Goal: Transaction & Acquisition: Book appointment/travel/reservation

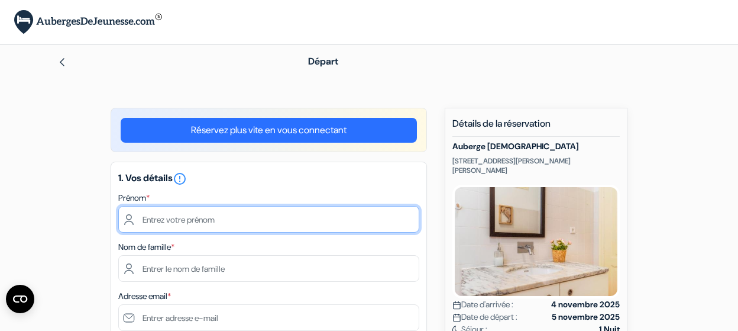
click at [144, 219] on input "text" at bounding box center [268, 219] width 301 height 27
type input "[PERSON_NAME]"
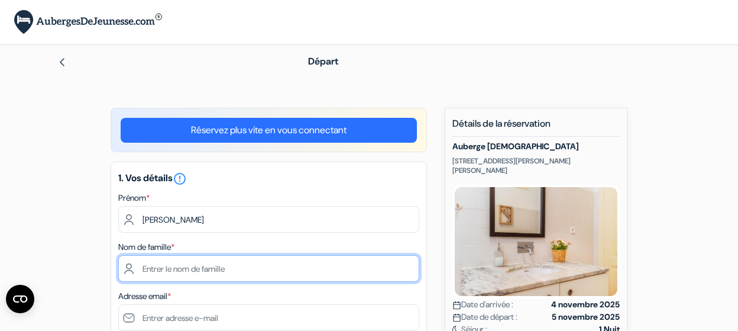
type input "Vandermeersch"
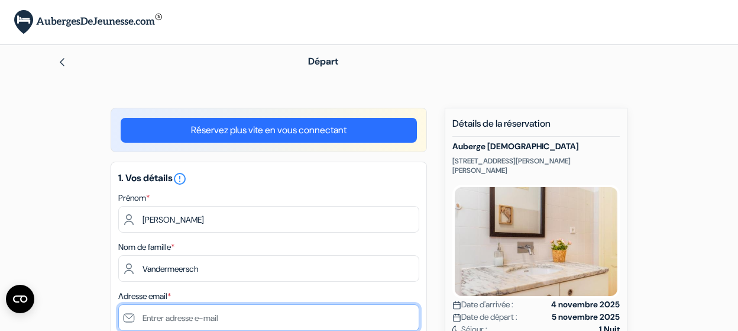
type input "[EMAIL_ADDRESS][DOMAIN_NAME]"
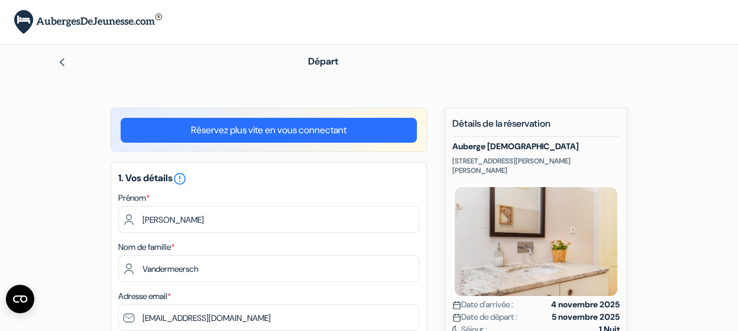
type input "0485029269"
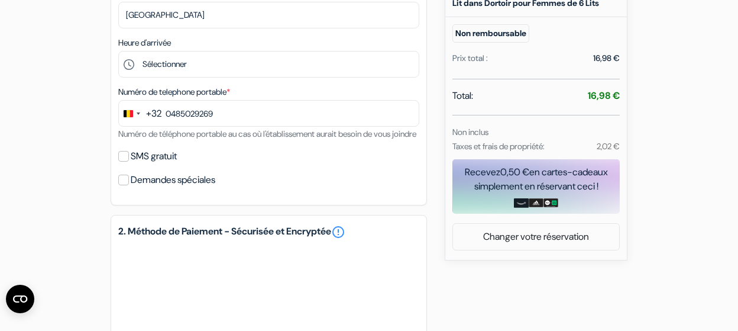
scroll to position [367, 0]
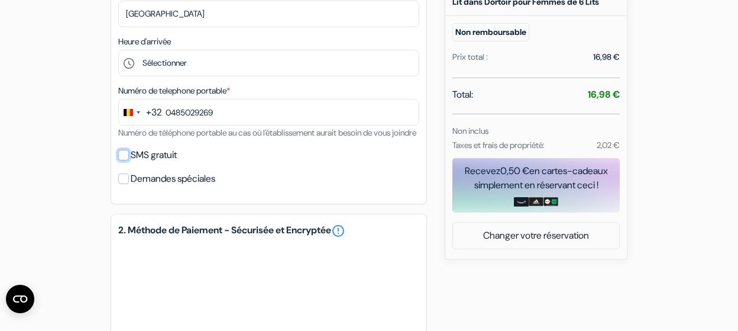
click at [128, 160] on input "SMS gratuit" at bounding box center [123, 155] width 11 height 11
checkbox input "true"
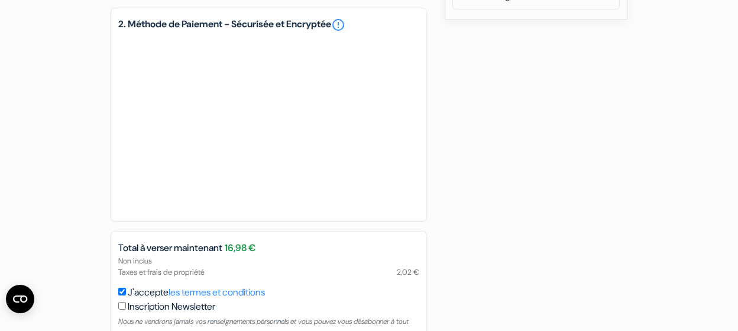
scroll to position [695, 0]
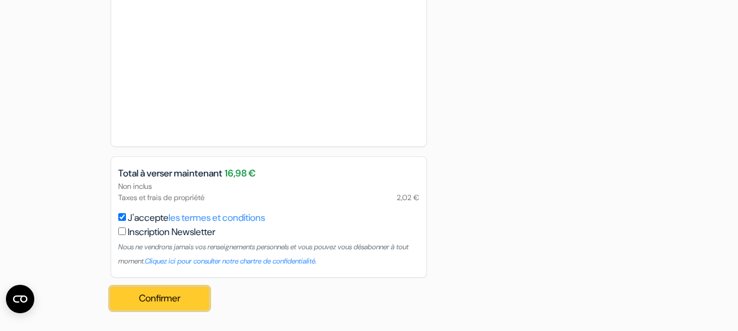
click at [162, 296] on button "Confirmer Loading..." at bounding box center [160, 298] width 98 height 22
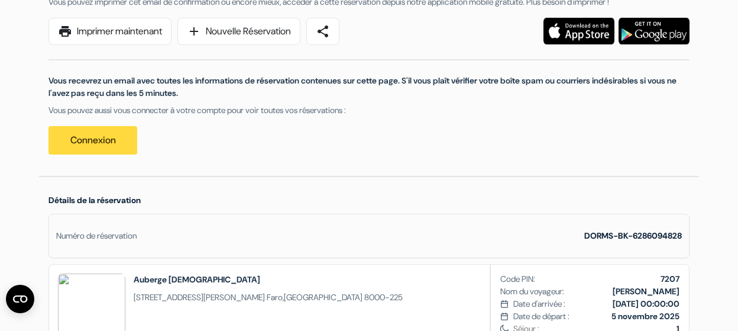
scroll to position [161, 0]
